Goal: Check status

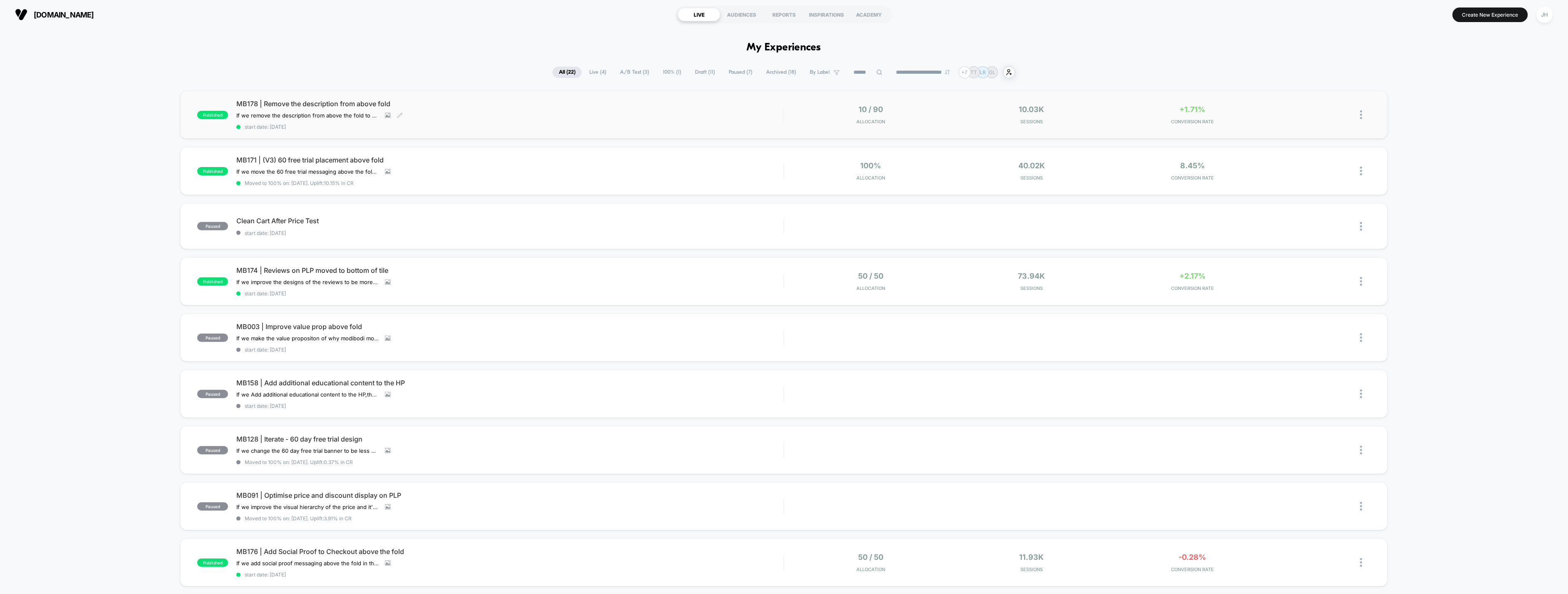
click at [505, 124] on span "start date: [DATE]" at bounding box center [510, 127] width 547 height 6
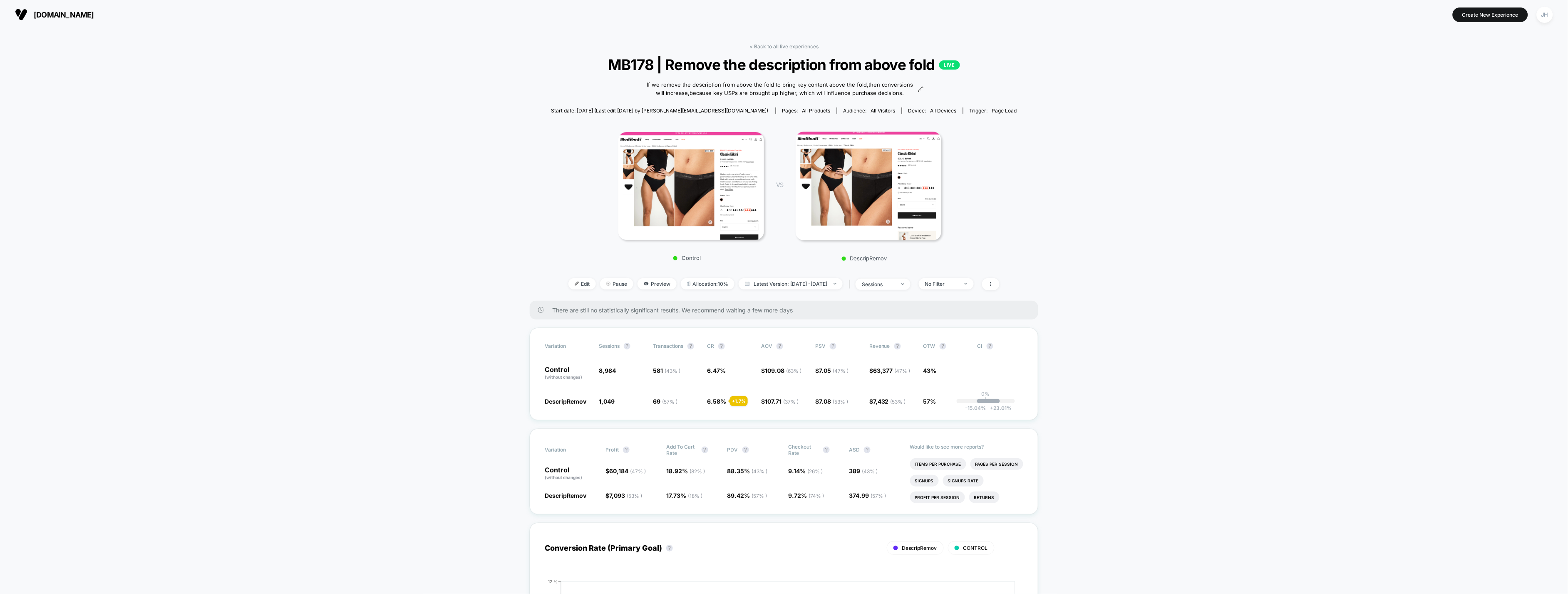
click at [54, 7] on section "[DOMAIN_NAME]" at bounding box center [267, 15] width 510 height 21
click at [54, 14] on span "[DOMAIN_NAME]" at bounding box center [63, 15] width 61 height 9
